Goal: Navigation & Orientation: Find specific page/section

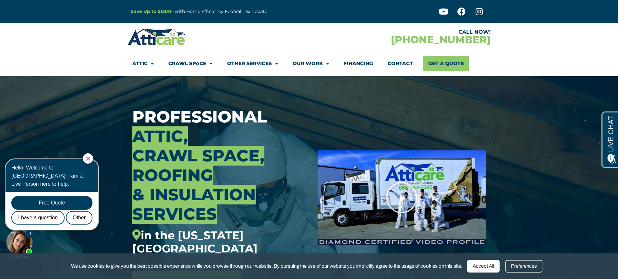
click at [173, 33] on img at bounding box center [157, 37] width 58 height 19
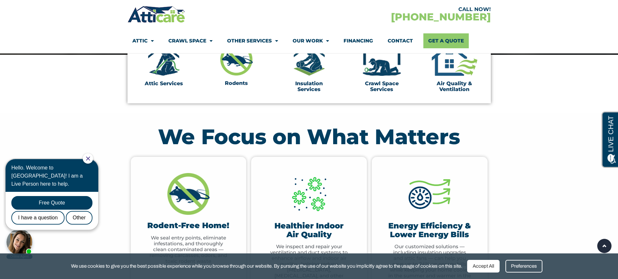
scroll to position [223, 0]
click at [543, 123] on section "We Focus on What Matters Rodent-Free Home! We seal entry points, eliminate infe…" at bounding box center [309, 227] width 618 height 229
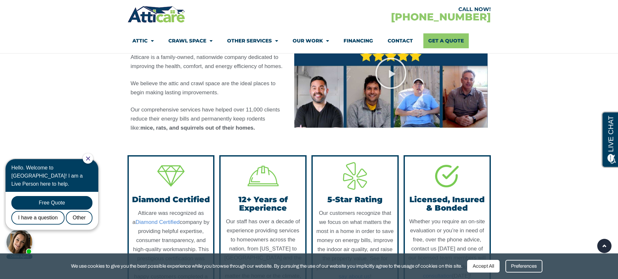
click at [554, 130] on section "About the Atticare Experience Atticare is a family-owned, nationwide company de…" at bounding box center [309, 73] width 618 height 144
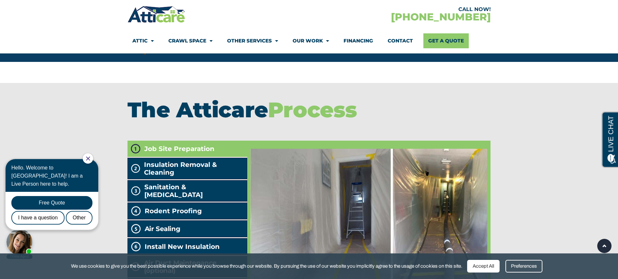
scroll to position [1052, 0]
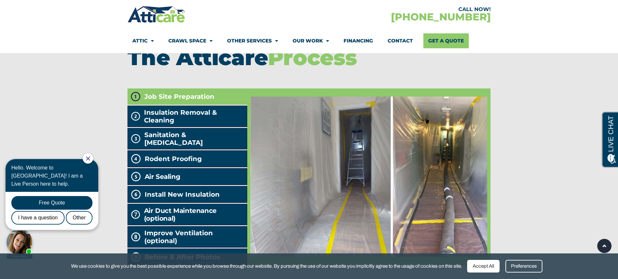
click at [538, 128] on div at bounding box center [309, 202] width 618 height 342
click at [93, 157] on div at bounding box center [88, 158] width 10 height 10
click at [89, 156] on div at bounding box center [88, 158] width 10 height 10
click at [90, 159] on icon "Close Chat" at bounding box center [88, 159] width 4 height 4
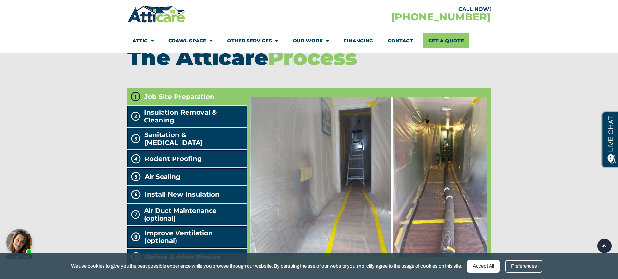
click at [78, 119] on div at bounding box center [309, 202] width 618 height 342
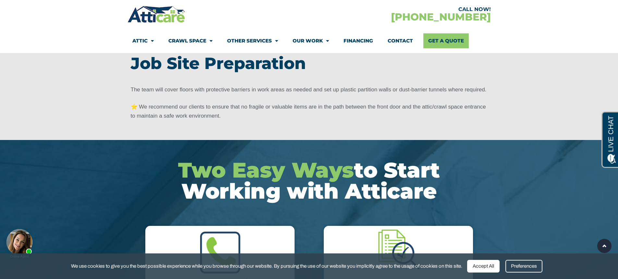
scroll to position [1394, 0]
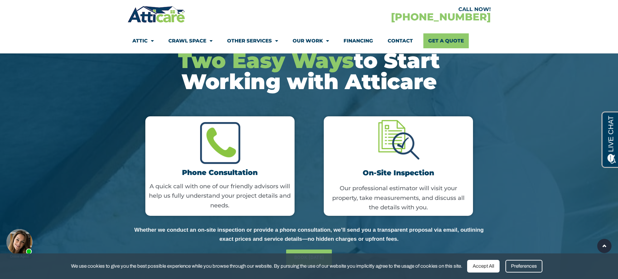
click at [69, 138] on div at bounding box center [309, 160] width 618 height 261
click at [75, 142] on div at bounding box center [309, 160] width 618 height 261
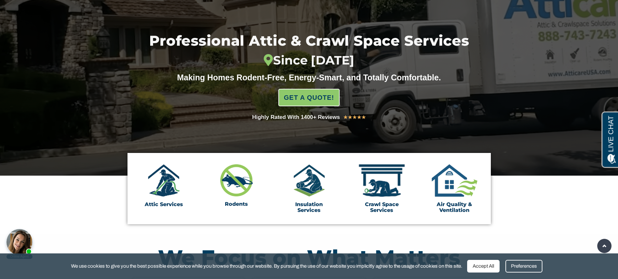
scroll to position [0, 0]
